Goal: Transaction & Acquisition: Purchase product/service

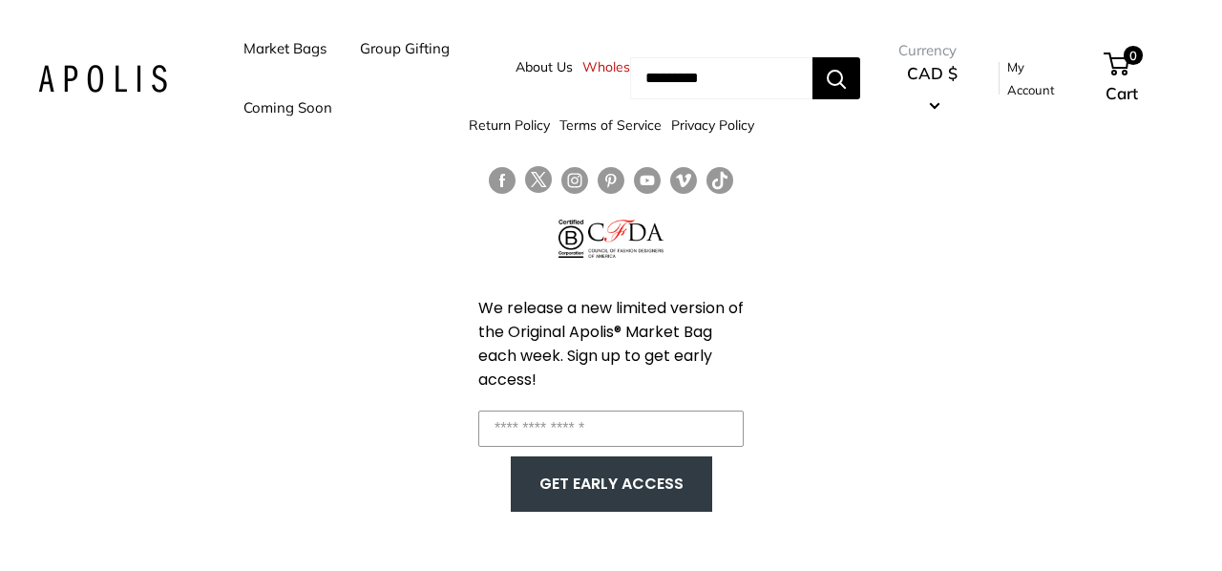
click at [289, 45] on link "Market Bags" at bounding box center [284, 48] width 83 height 27
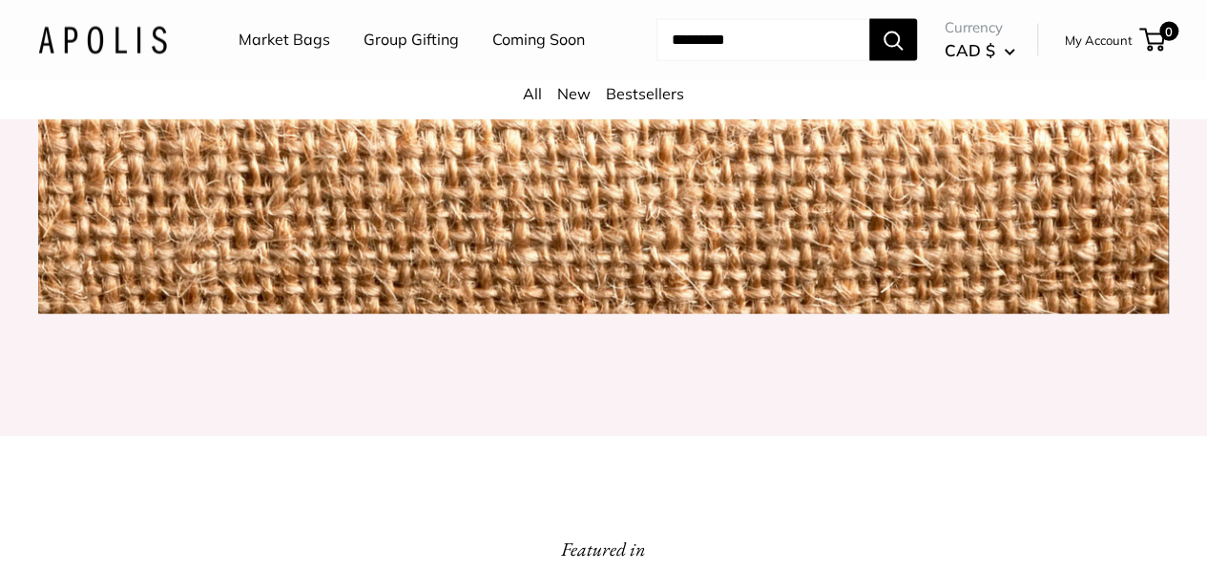
scroll to position [2100, 0]
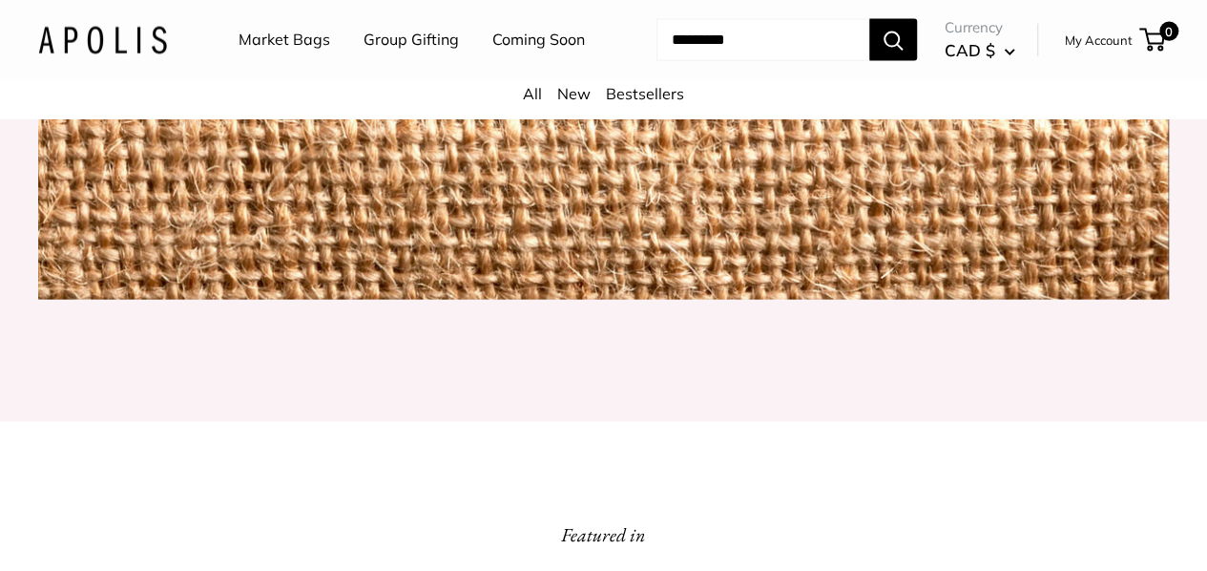
click at [689, 61] on input "Search..." at bounding box center [763, 40] width 213 height 42
click at [299, 27] on link "Market Bags" at bounding box center [285, 40] width 92 height 29
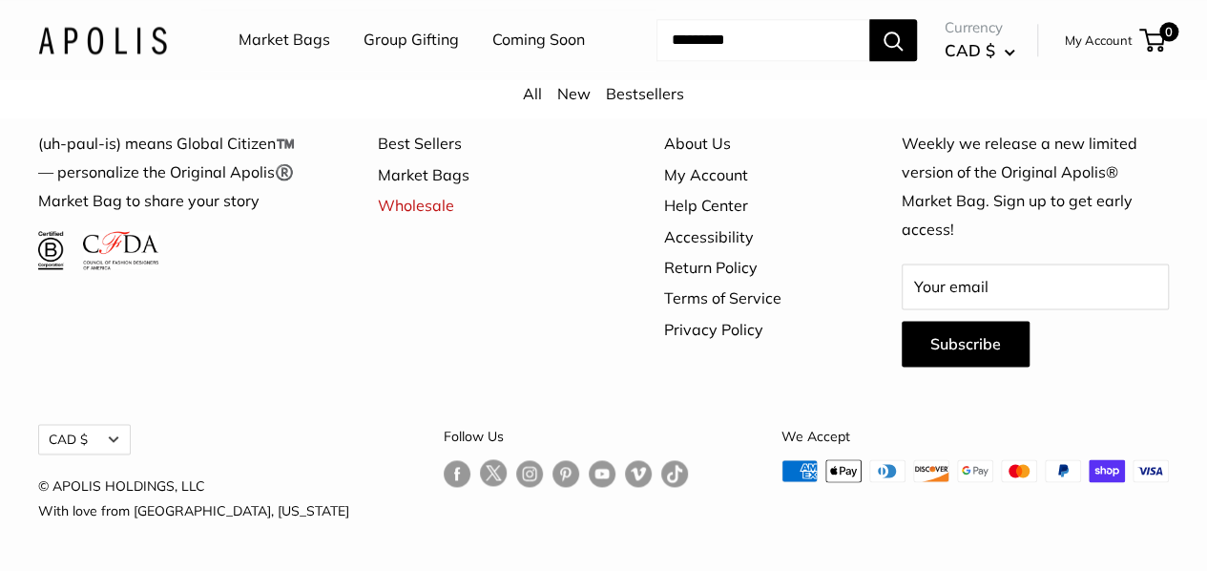
scroll to position [4938, 0]
click at [442, 190] on link "Market Bags" at bounding box center [488, 174] width 220 height 31
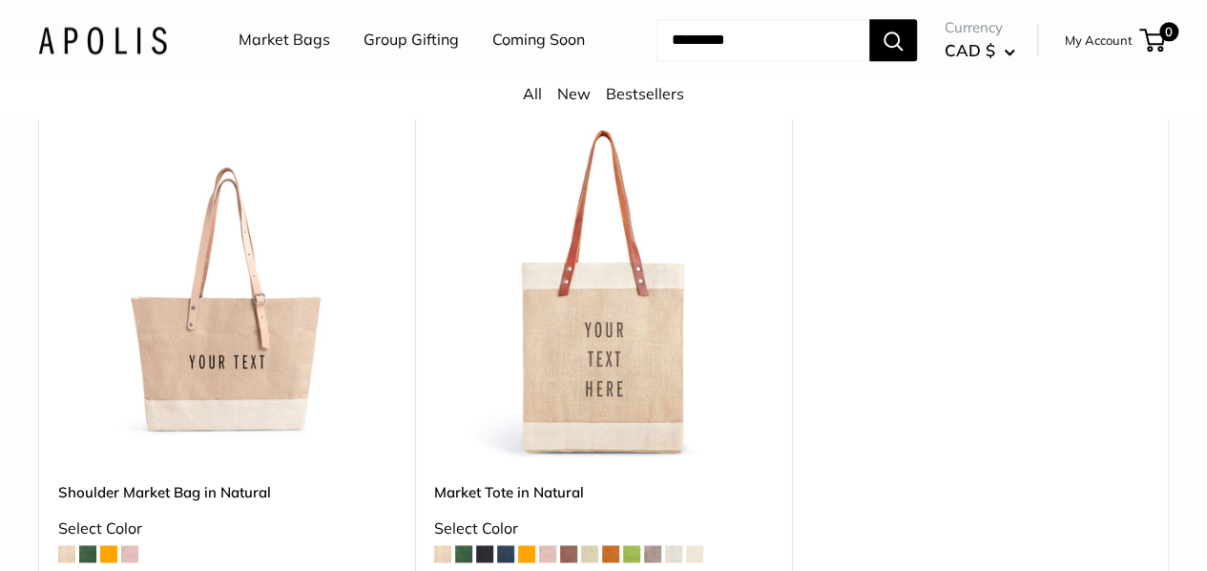
scroll to position [947, 0]
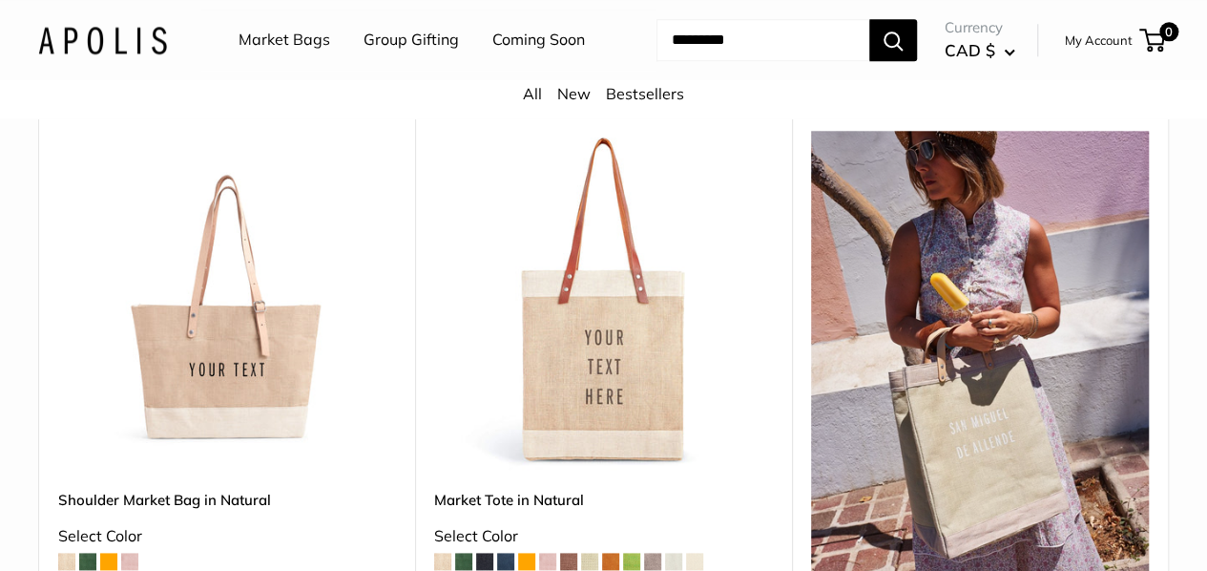
click at [0, 0] on img at bounding box center [0, 0] width 0 height 0
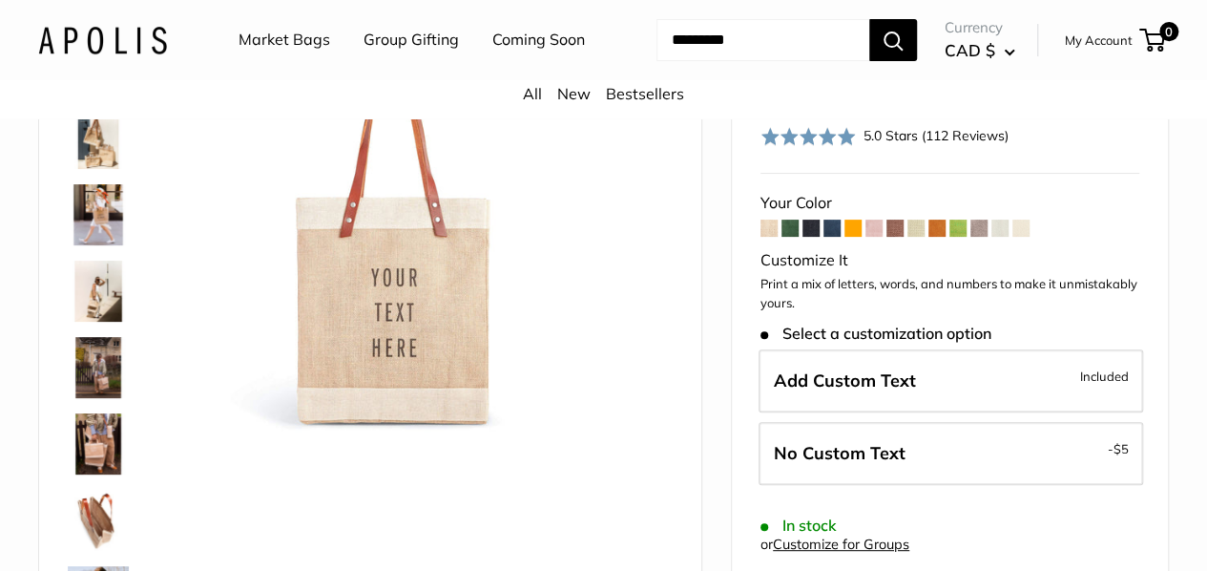
click at [817, 237] on span at bounding box center [811, 228] width 17 height 17
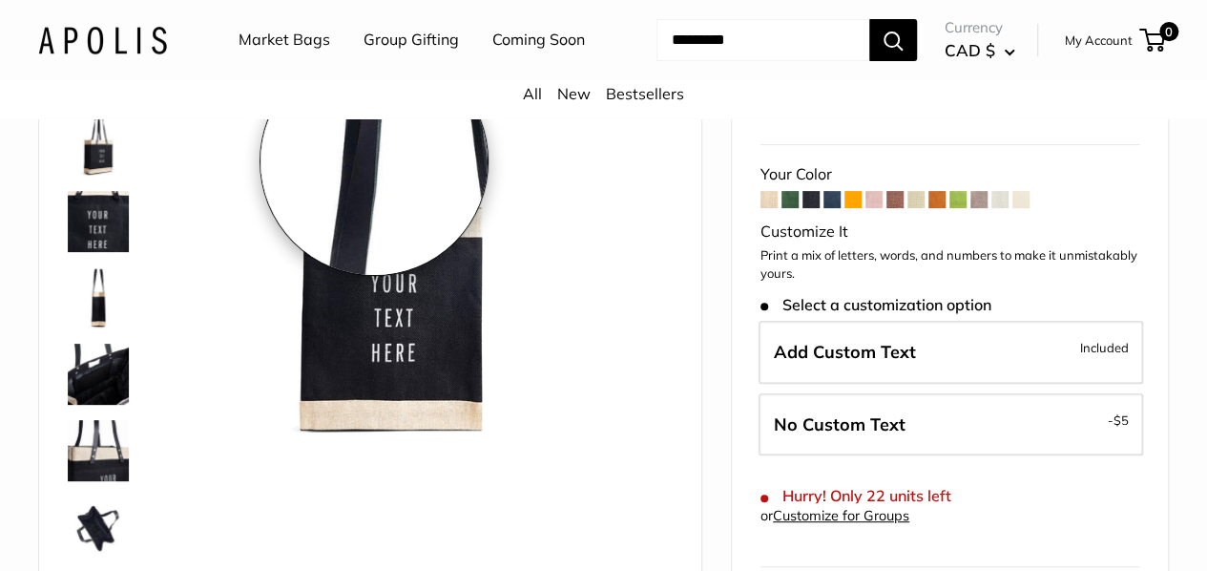
scroll to position [191, 0]
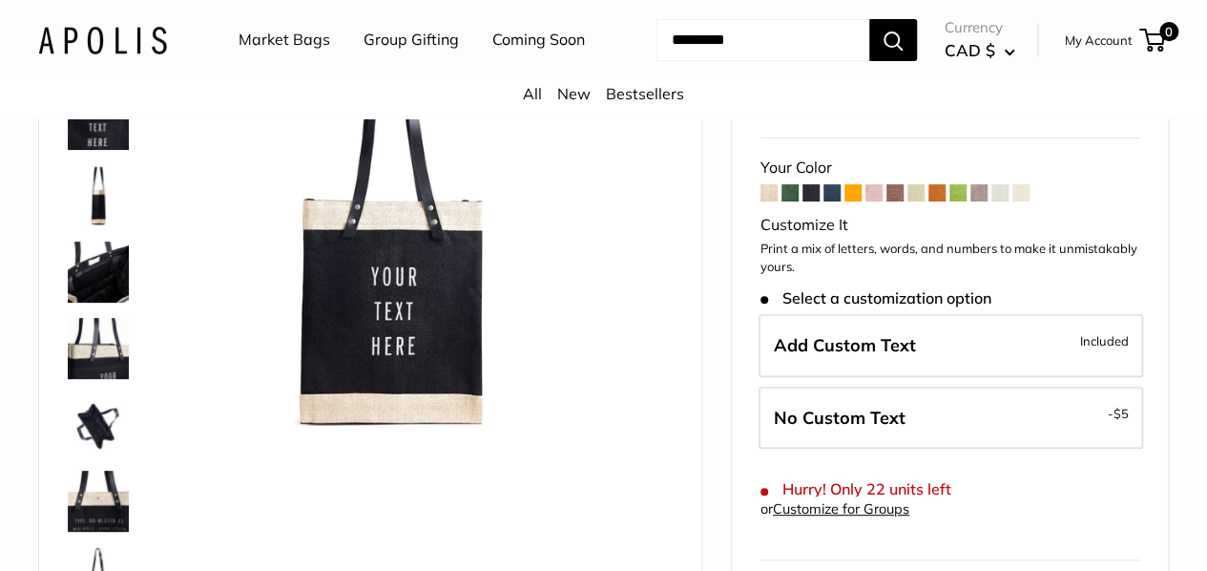
click at [124, 359] on img at bounding box center [98, 348] width 61 height 61
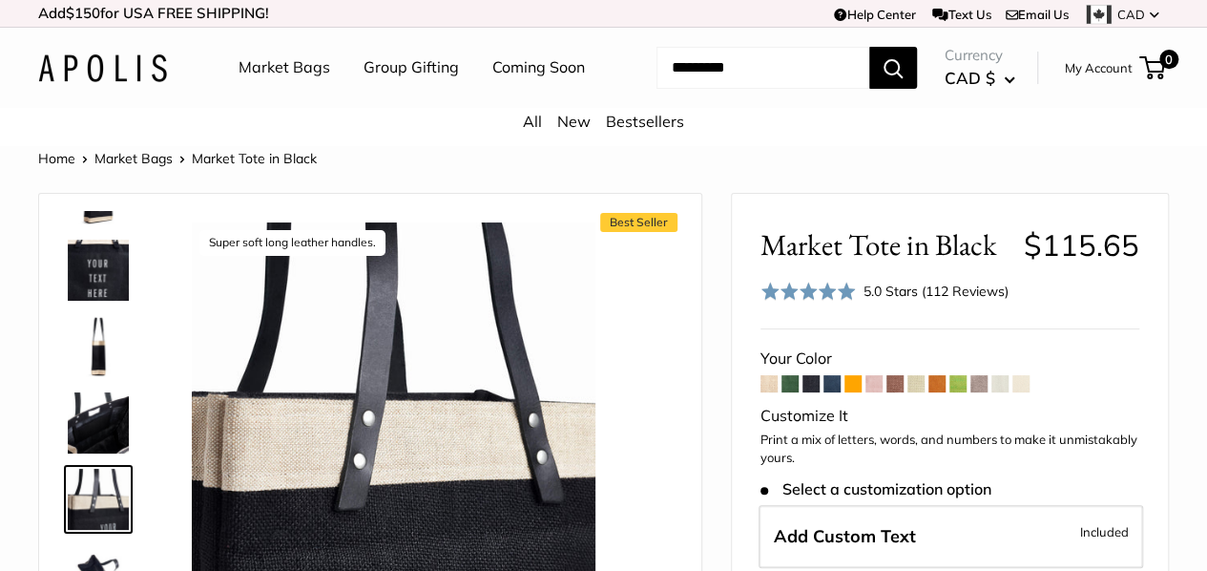
scroll to position [0, 0]
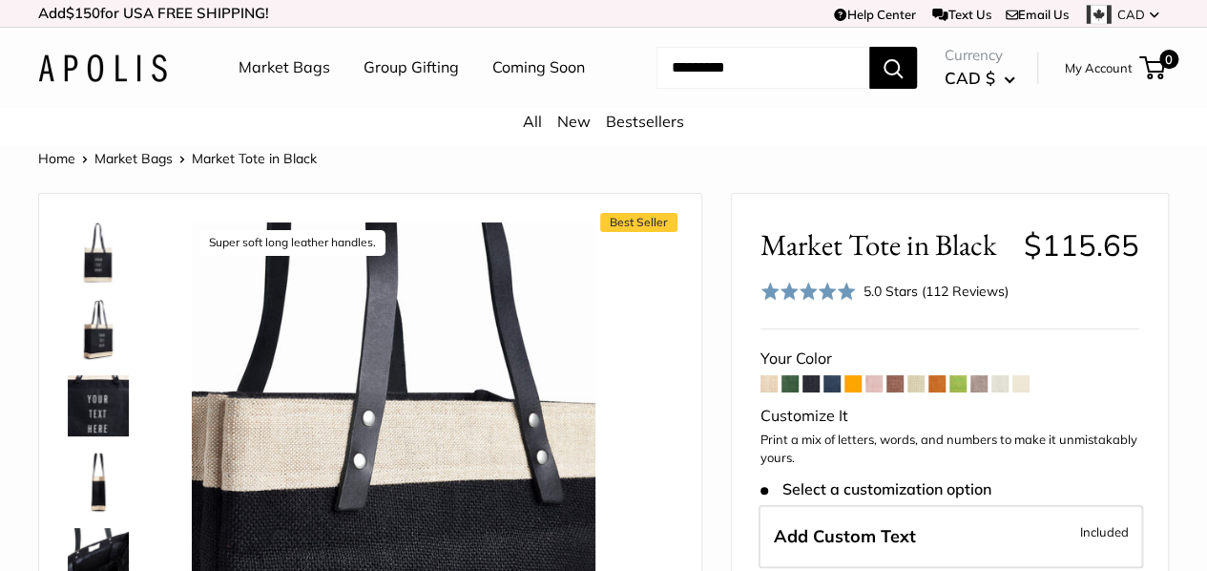
click at [99, 283] on img at bounding box center [98, 252] width 61 height 61
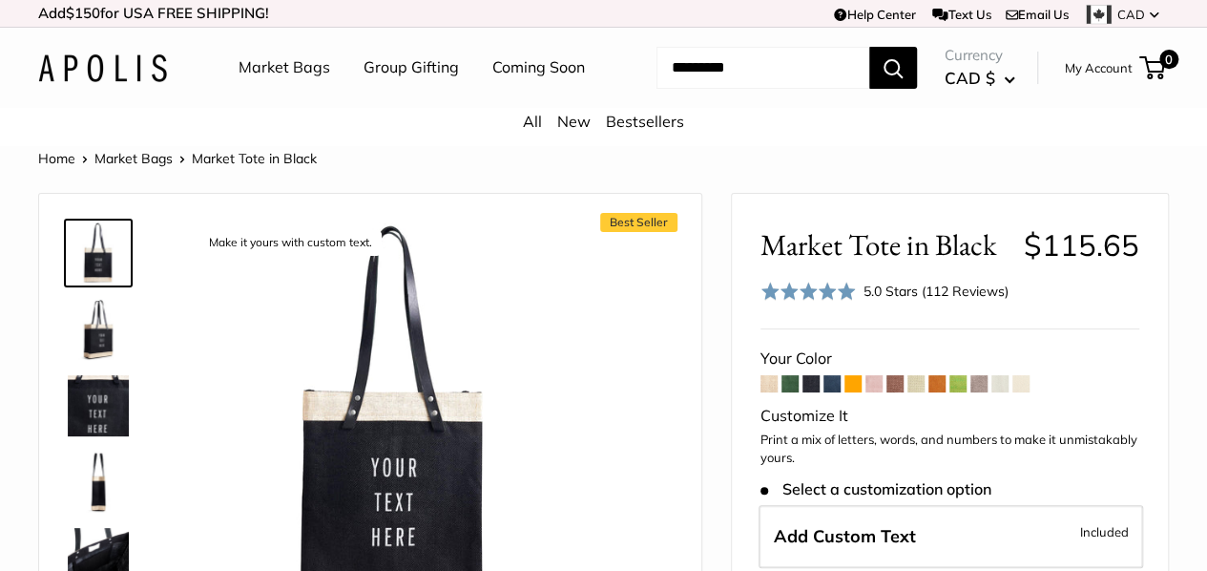
click at [110, 329] on img at bounding box center [98, 329] width 61 height 61
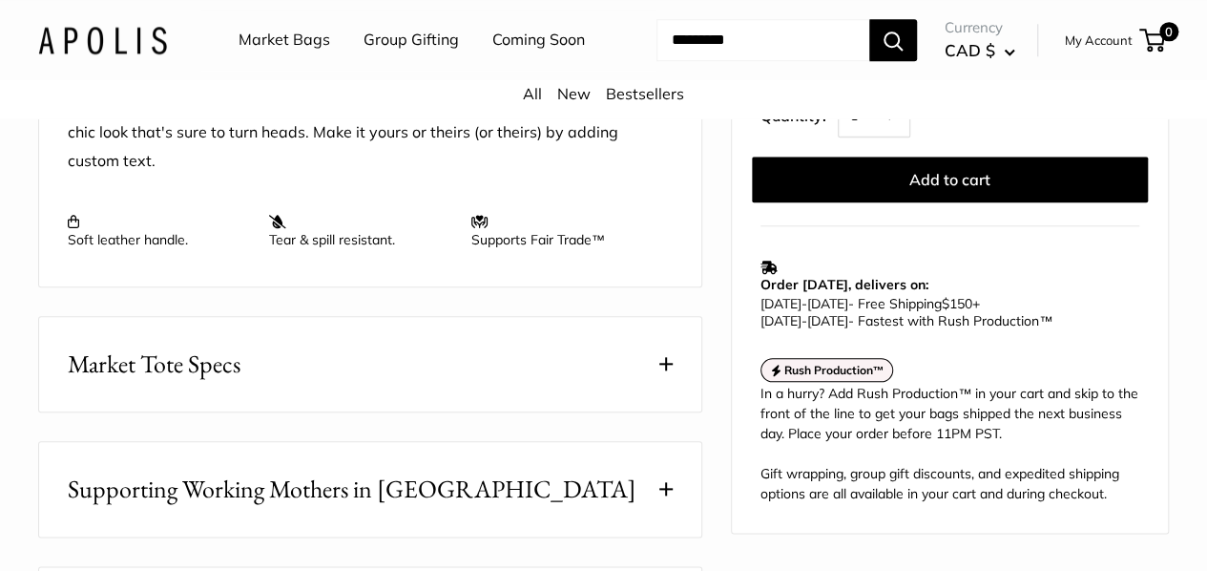
scroll to position [859, 0]
click at [666, 369] on span at bounding box center [665, 362] width 13 height 13
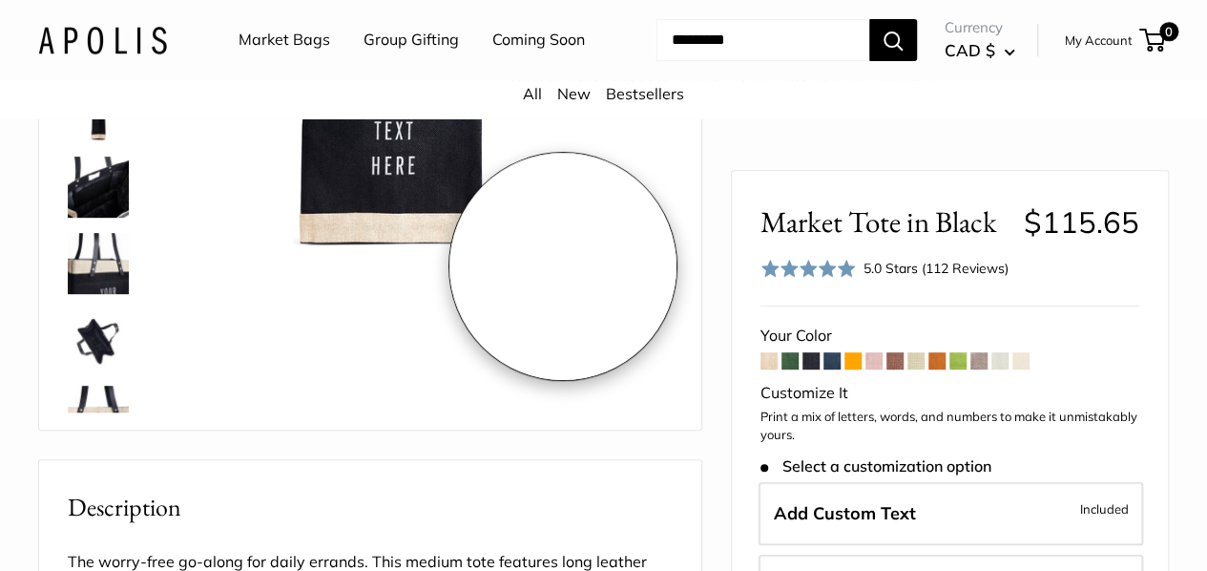
scroll to position [286, 0]
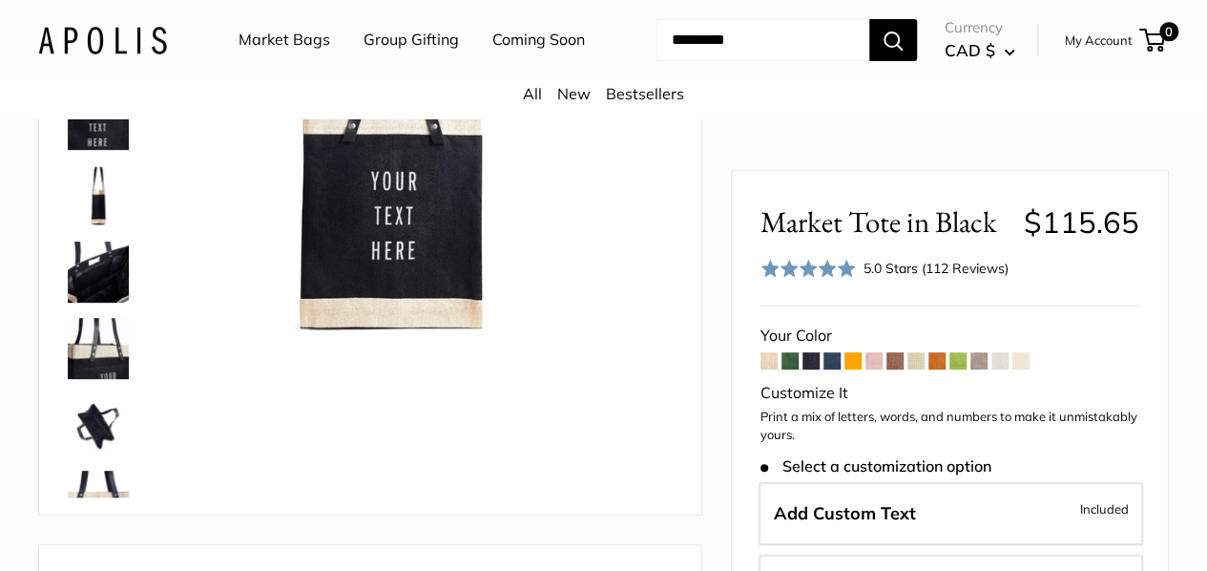
click at [845, 358] on span at bounding box center [853, 360] width 17 height 17
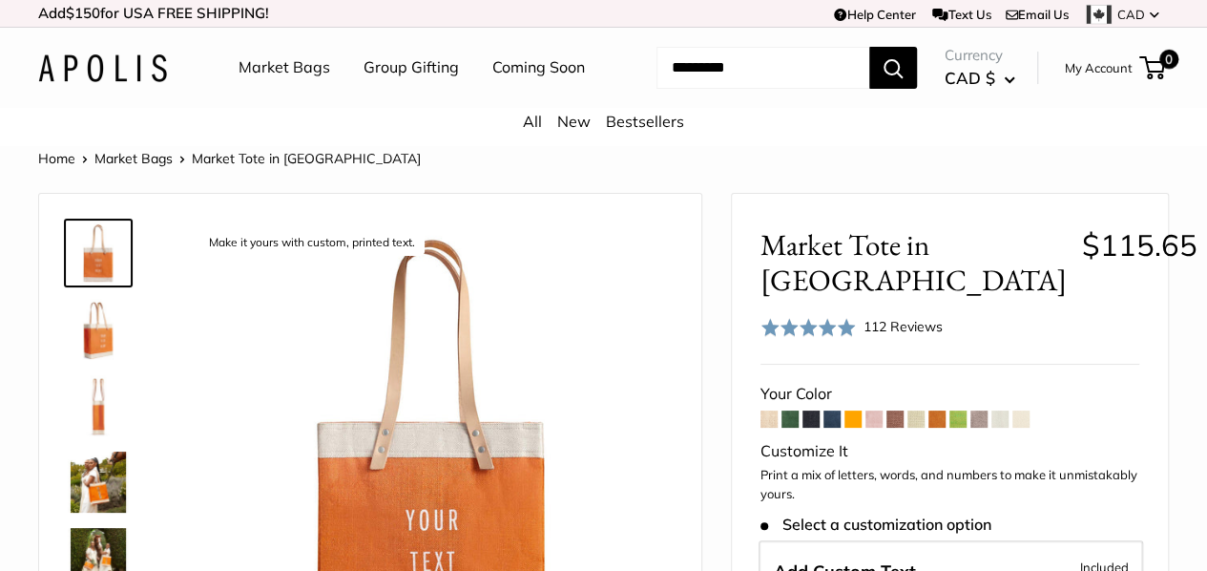
click at [767, 394] on div "Your Color" at bounding box center [950, 394] width 379 height 29
click at [767, 410] on span at bounding box center [769, 418] width 17 height 17
